Goal: Information Seeking & Learning: Learn about a topic

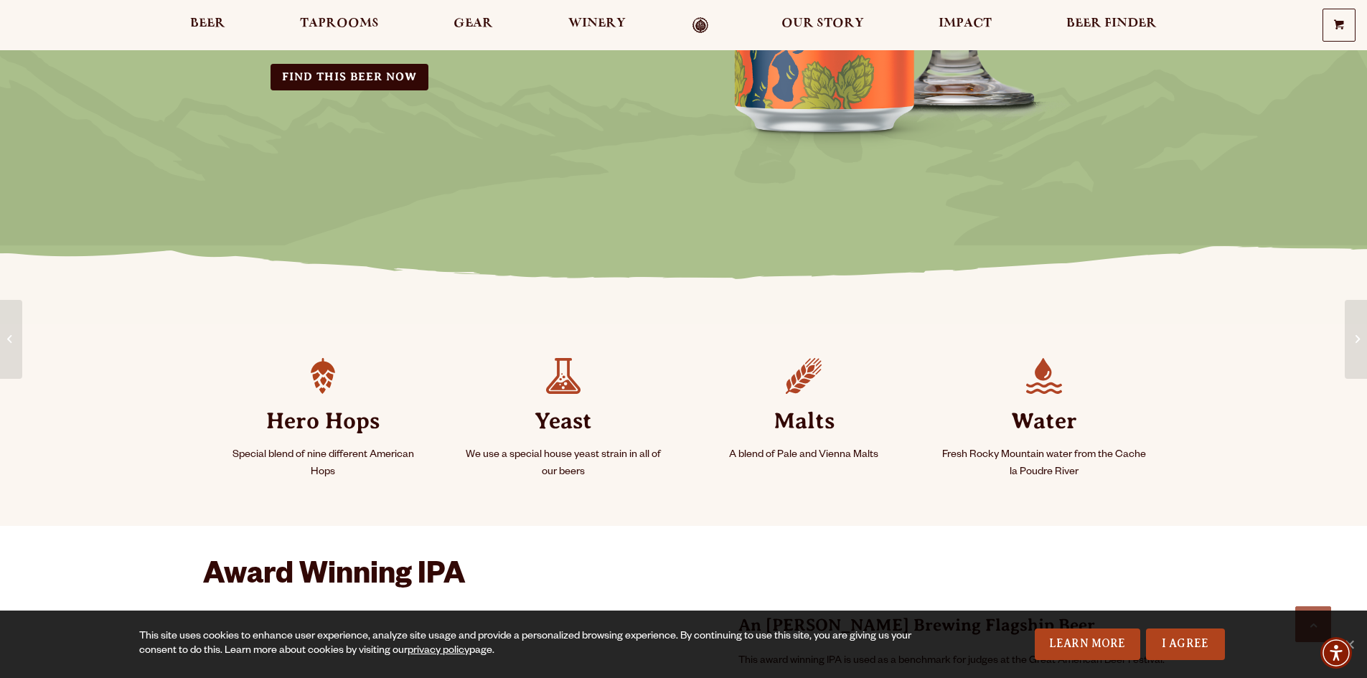
scroll to position [430, 0]
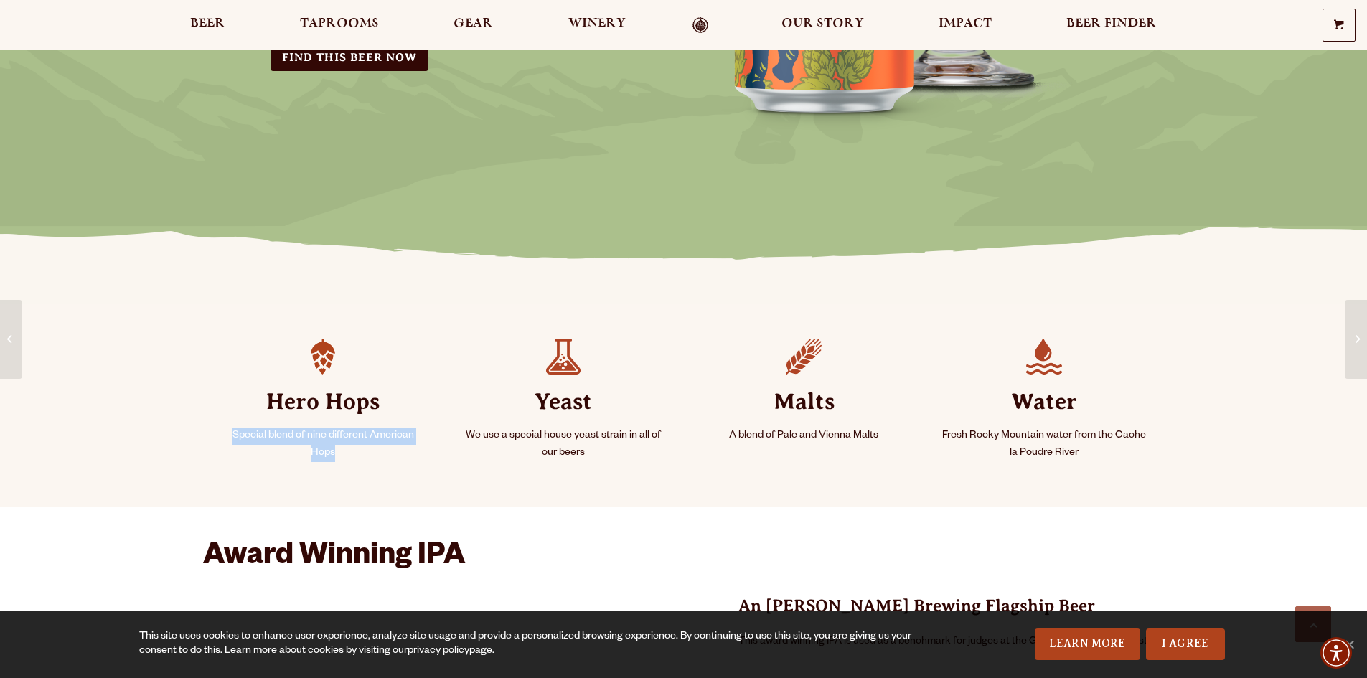
drag, startPoint x: 233, startPoint y: 433, endPoint x: 416, endPoint y: 449, distance: 183.6
click at [416, 449] on p "Special blend of nine different American Hops" at bounding box center [323, 445] width 206 height 34
copy p "Special blend of nine different American Hops"
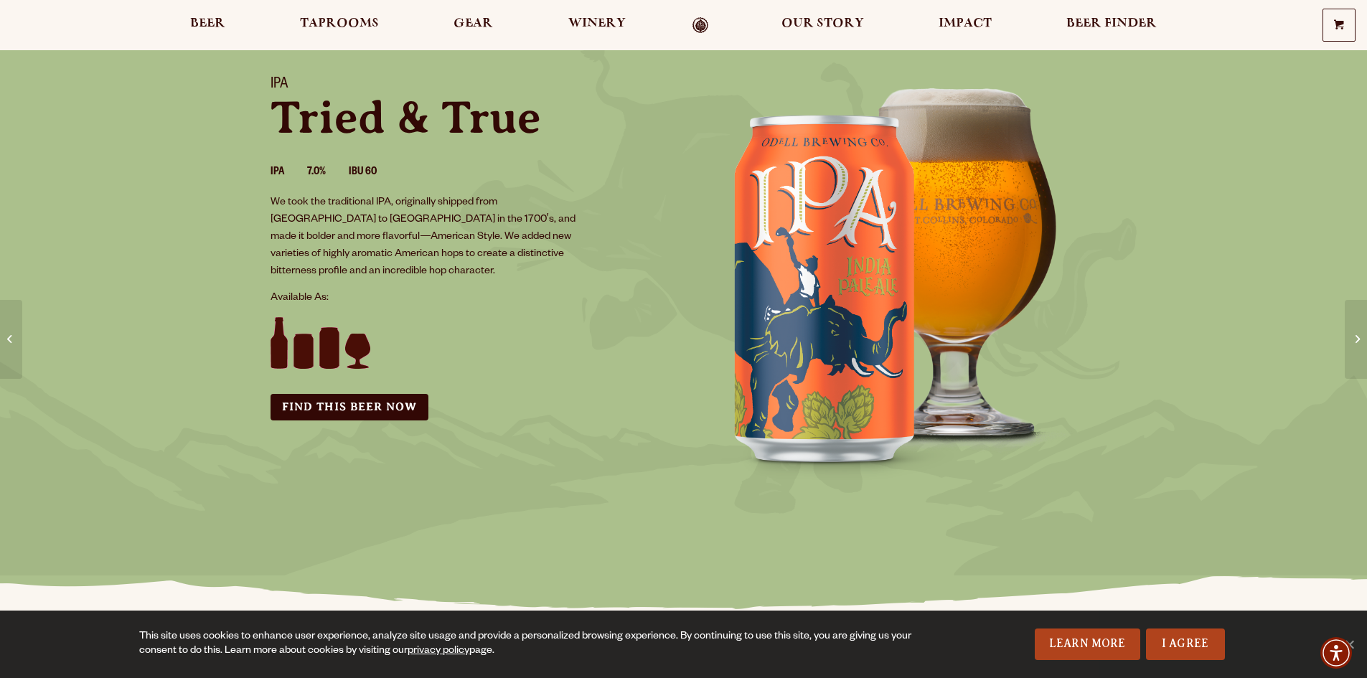
scroll to position [0, 0]
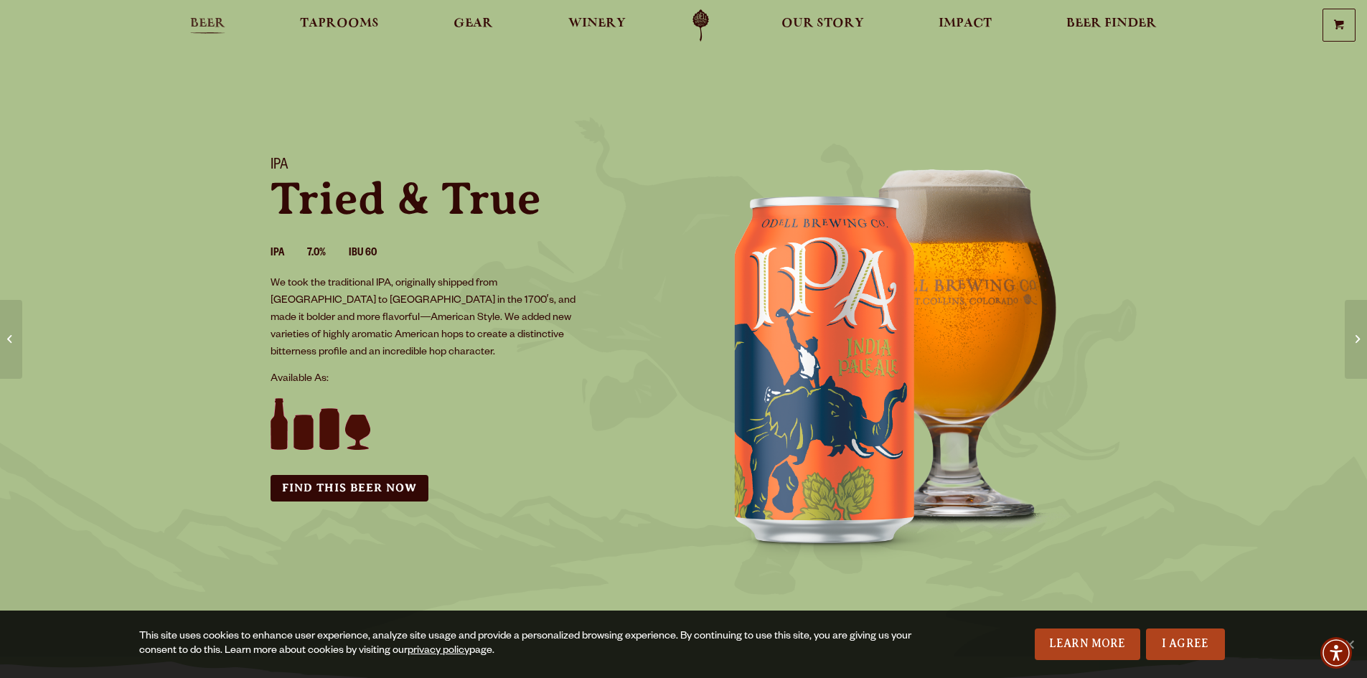
click at [203, 20] on span "Beer" at bounding box center [207, 23] width 35 height 11
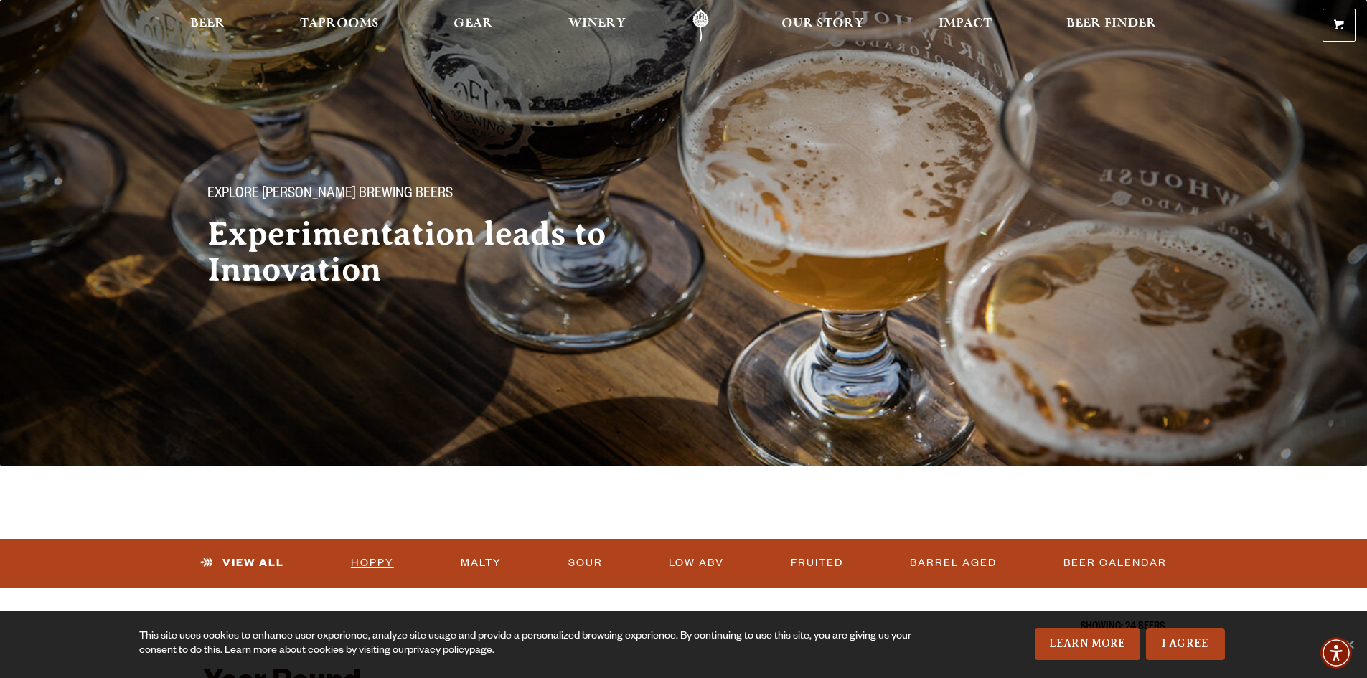
click at [365, 561] on link "Hoppy" at bounding box center [372, 563] width 55 height 33
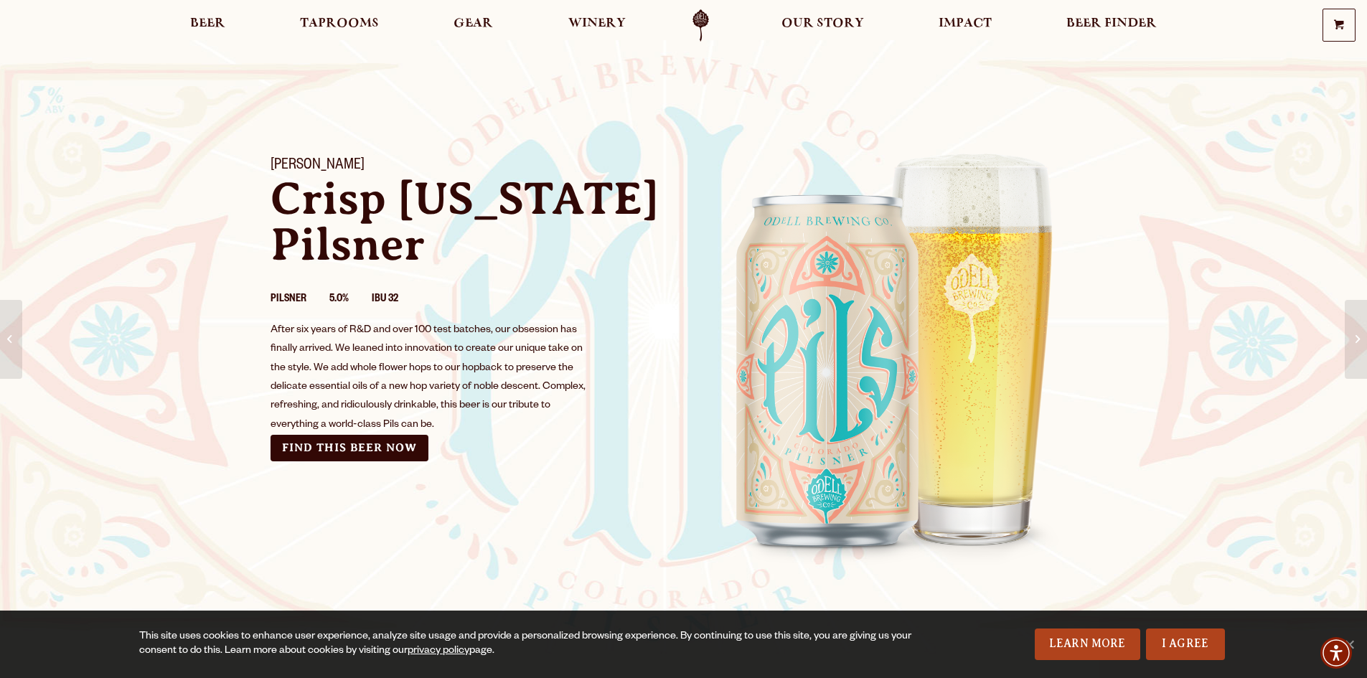
click at [435, 359] on div "After six years of R&D and over 100 test batches, our obsession has finally arr…" at bounding box center [428, 377] width 317 height 113
drag, startPoint x: 336, startPoint y: 348, endPoint x: 555, endPoint y: 371, distance: 219.3
click at [555, 371] on div "After six years of R&D and over 100 test batches, our obsession has finally arr…" at bounding box center [428, 377] width 317 height 113
copy div "We leaned into innovation to create our unique take on the style. We add whole …"
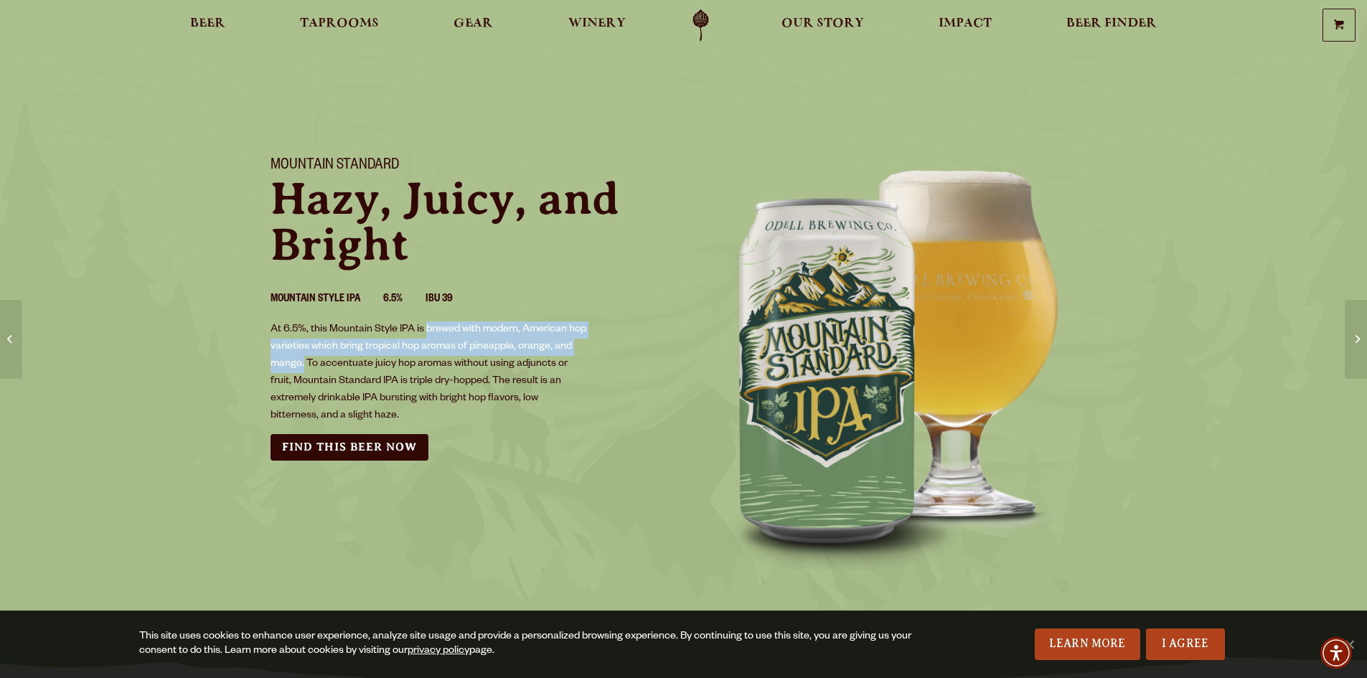
drag, startPoint x: 424, startPoint y: 328, endPoint x: 303, endPoint y: 362, distance: 126.0
click at [303, 362] on p "At 6.5%, this Mountain Style IPA is brewed with modern, American hop varieties …" at bounding box center [428, 372] width 317 height 103
copy p "brewed with modern, American hop varieties which bring tropical hop aromas of p…"
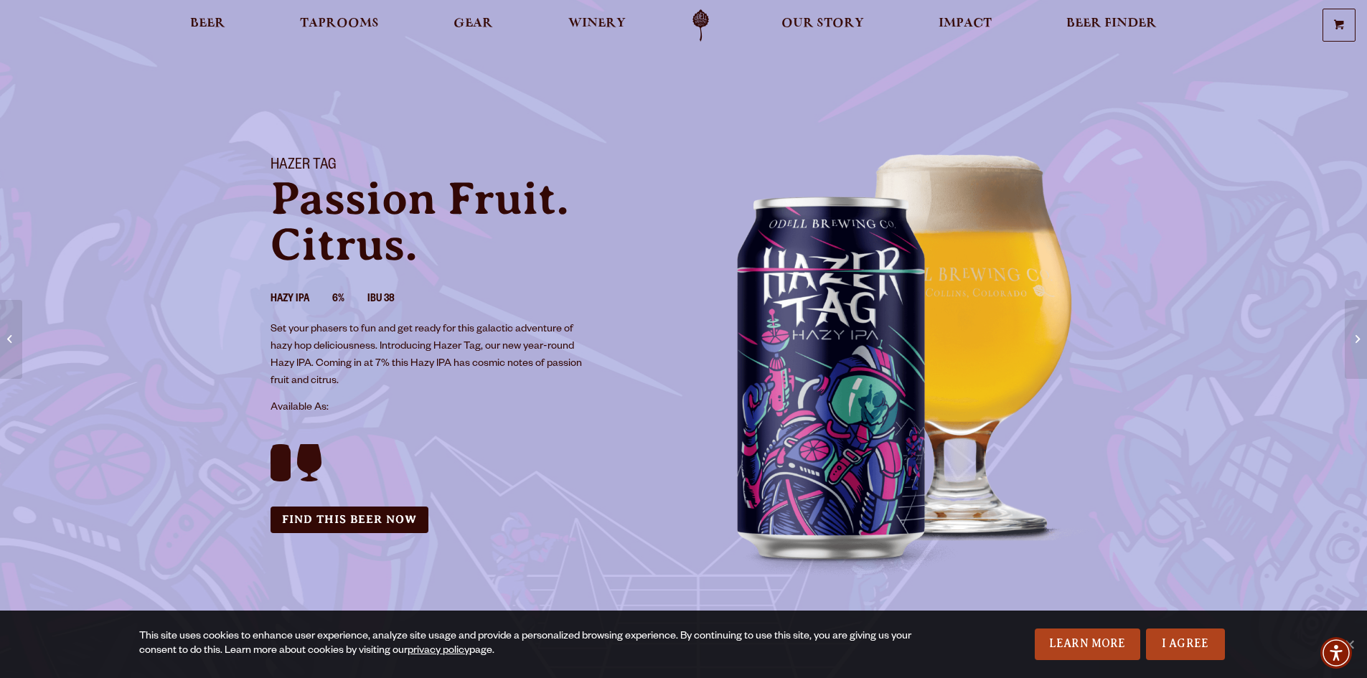
click at [502, 359] on p "Set your phasers to fun and get ready for this galactic adventure of hazy hop d…" at bounding box center [428, 355] width 317 height 69
drag, startPoint x: 272, startPoint y: 326, endPoint x: 574, endPoint y: 329, distance: 302.1
click at [574, 329] on p "Set your phasers to fun and get ready for this galactic adventure of hazy hop d…" at bounding box center [428, 355] width 317 height 69
copy p "Set your phasers to fun and get ready for this galactic adventure of"
drag, startPoint x: 474, startPoint y: 361, endPoint x: 574, endPoint y: 381, distance: 101.7
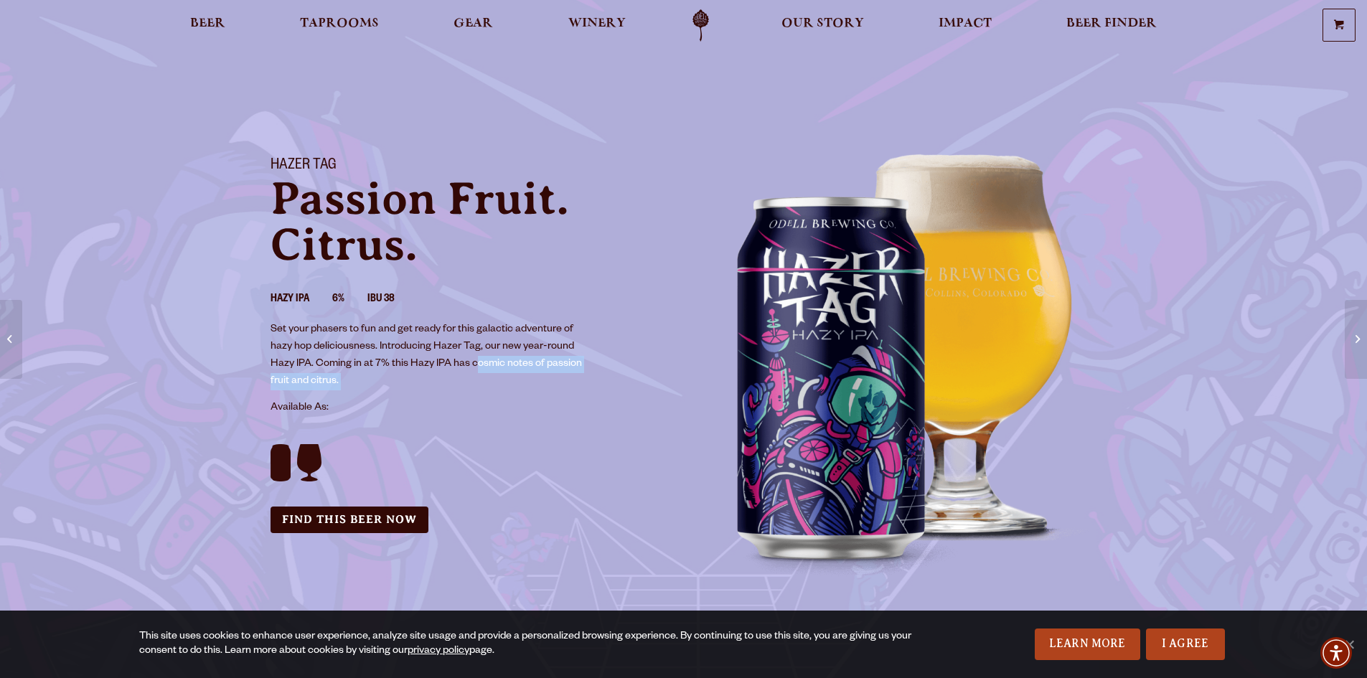
click at [574, 381] on p "Set your phasers to fun and get ready for this galactic adventure of hazy hop d…" at bounding box center [428, 355] width 317 height 69
click at [492, 388] on p "Set your phasers to fun and get ready for this galactic adventure of hazy hop d…" at bounding box center [428, 355] width 317 height 69
drag, startPoint x: 473, startPoint y: 362, endPoint x: 517, endPoint y: 389, distance: 51.2
click at [517, 389] on p "Set your phasers to fun and get ready for this galactic adventure of hazy hop d…" at bounding box center [428, 355] width 317 height 69
copy p "cosmic notes of passion fruit and citrus. ⁠"
